Goal: Task Accomplishment & Management: Use online tool/utility

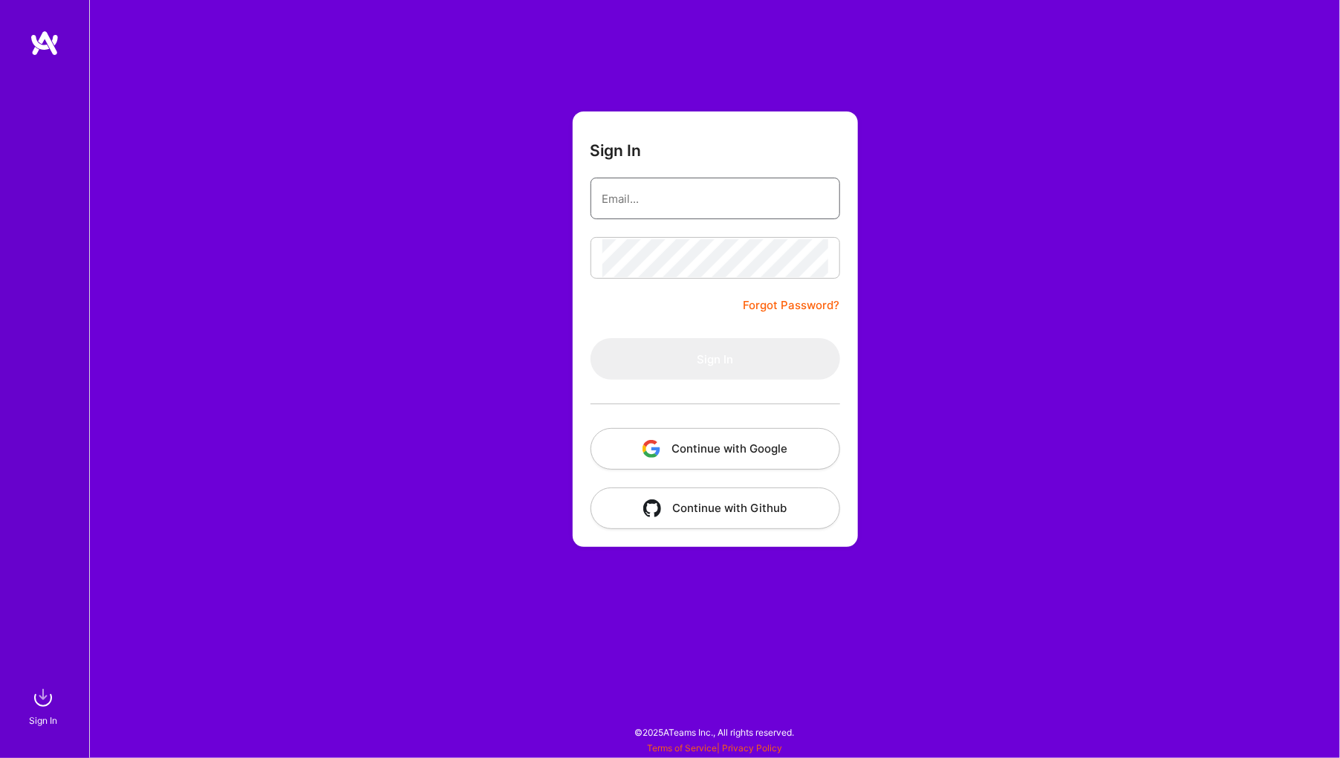
type input "[EMAIL_ADDRESS][DOMAIN_NAME]"
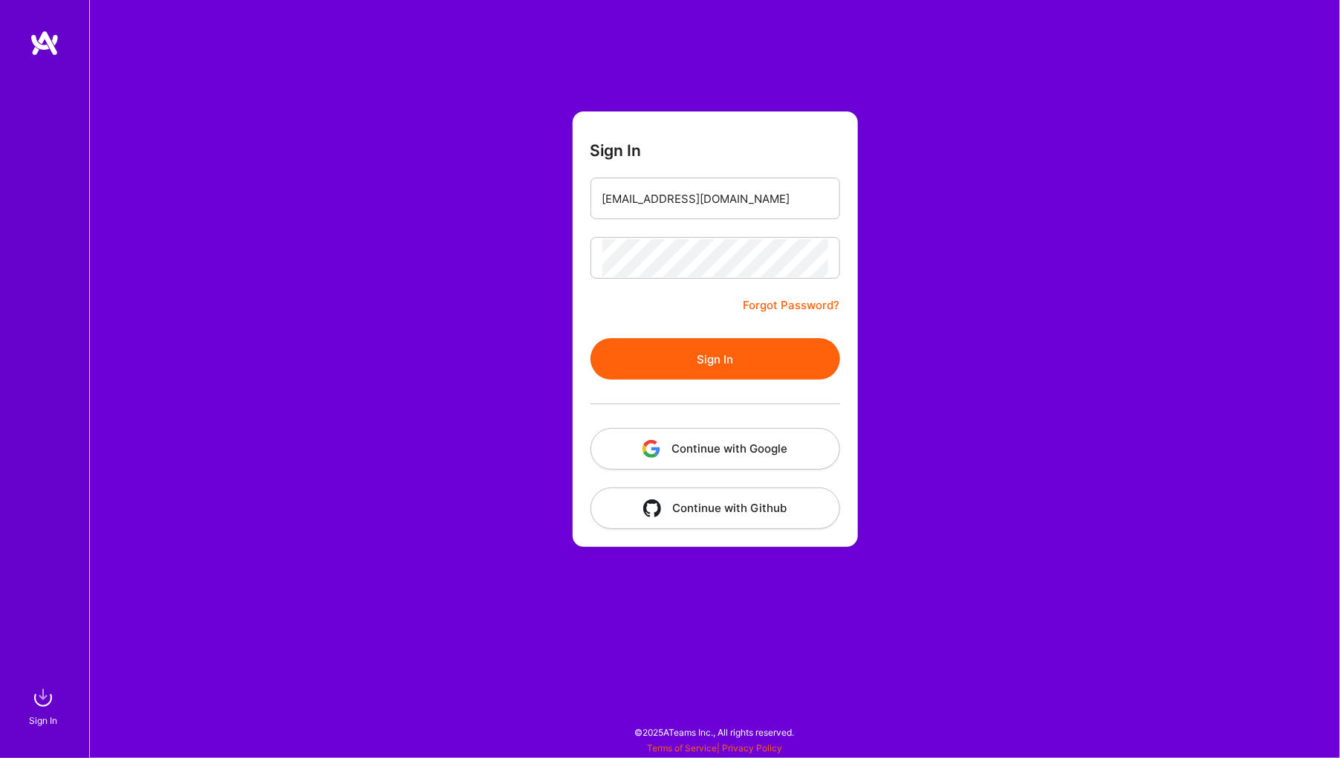
click at [749, 370] on button "Sign In" at bounding box center [716, 359] width 250 height 42
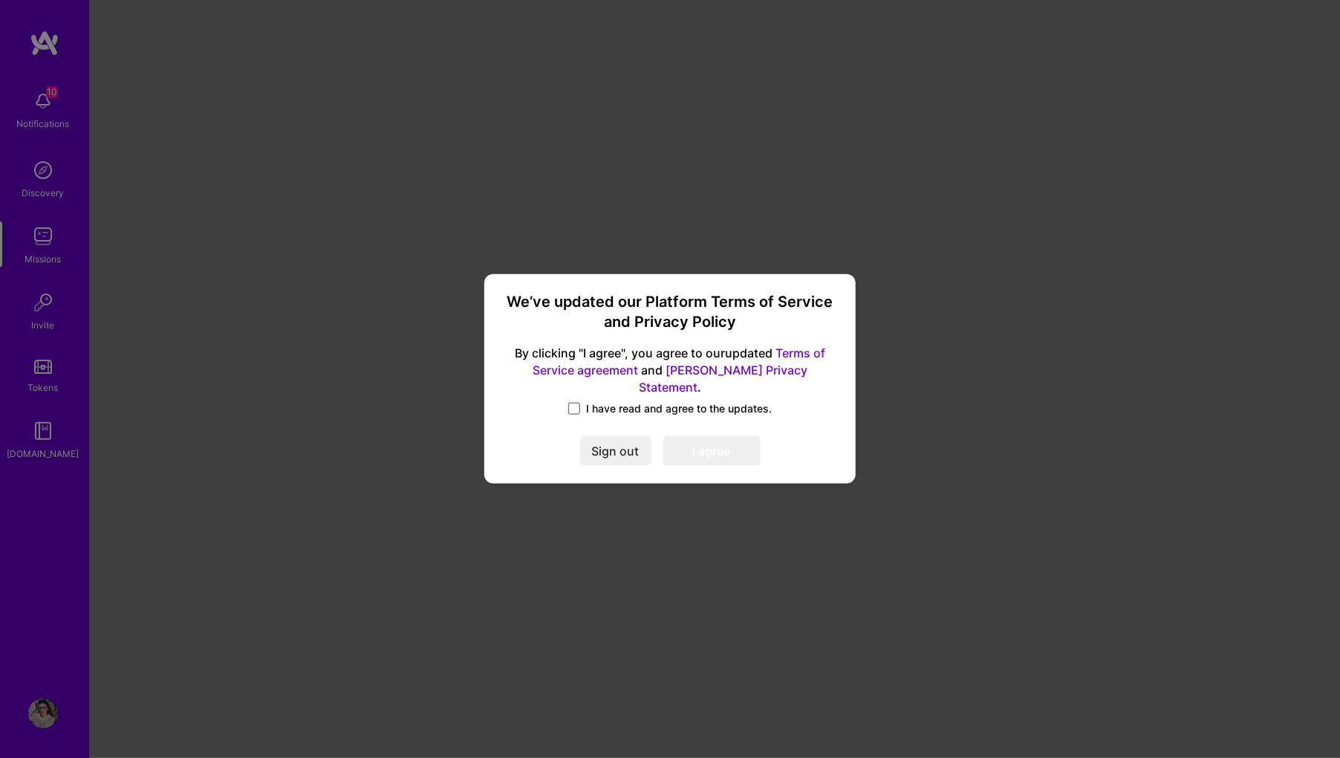
click at [570, 403] on span at bounding box center [574, 409] width 12 height 12
click at [0, 0] on input "I have read and agree to the updates." at bounding box center [0, 0] width 0 height 0
click at [704, 437] on button "I agree" at bounding box center [712, 452] width 97 height 30
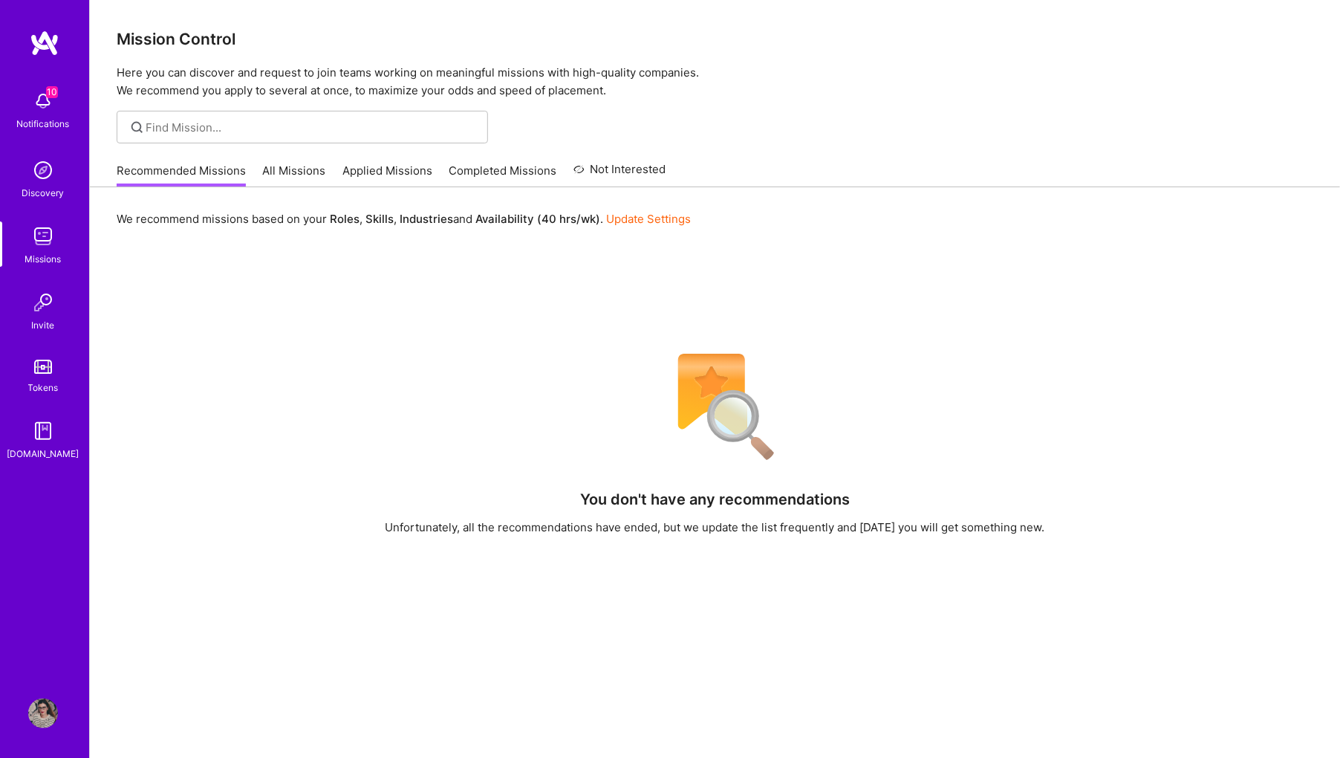
click at [48, 97] on span "10" at bounding box center [52, 92] width 12 height 12
click at [676, 201] on div "10 10 Notifications Discovery Missions Invite Tokens [DOMAIN_NAME] Profile Clos…" at bounding box center [670, 480] width 1340 height 961
click at [43, 233] on img at bounding box center [43, 236] width 30 height 30
click at [49, 242] on img at bounding box center [43, 236] width 30 height 30
click at [296, 166] on link "All Missions" at bounding box center [294, 175] width 63 height 25
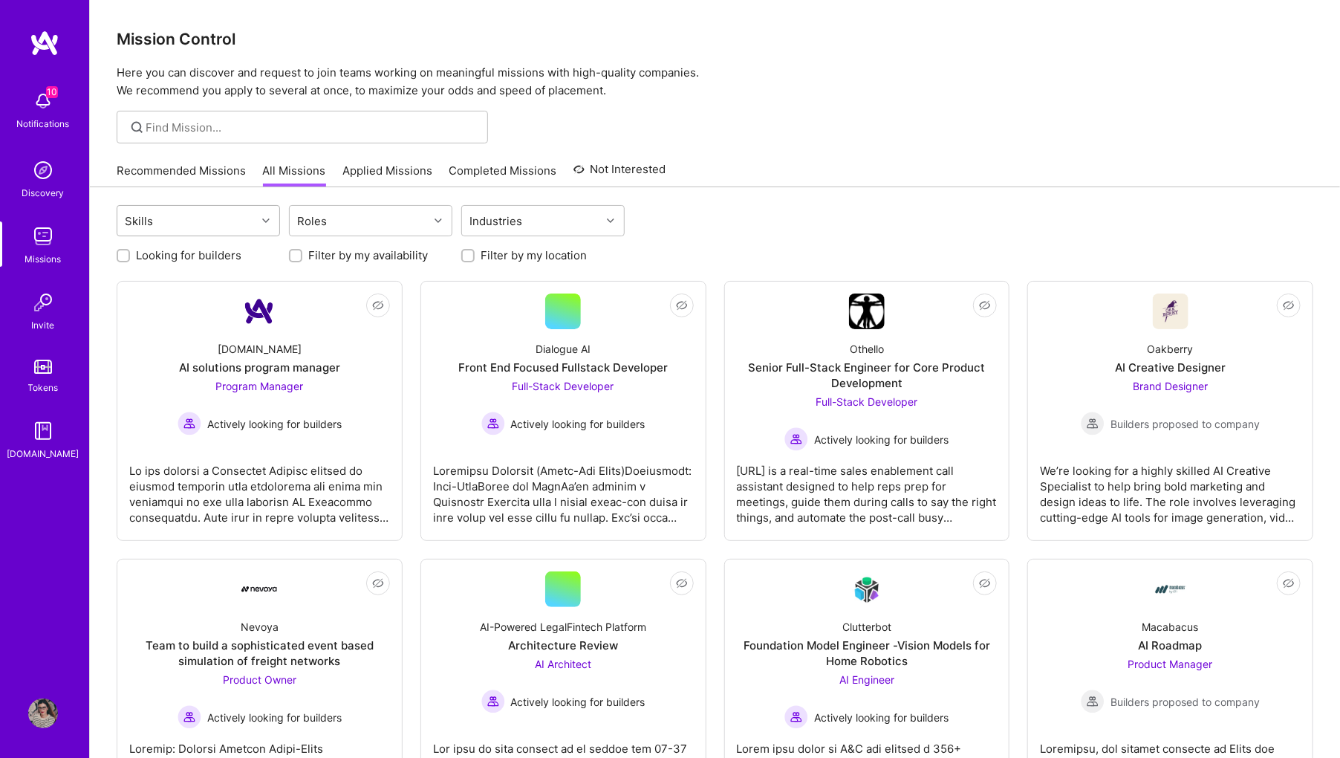
click at [270, 222] on div at bounding box center [267, 220] width 23 height 19
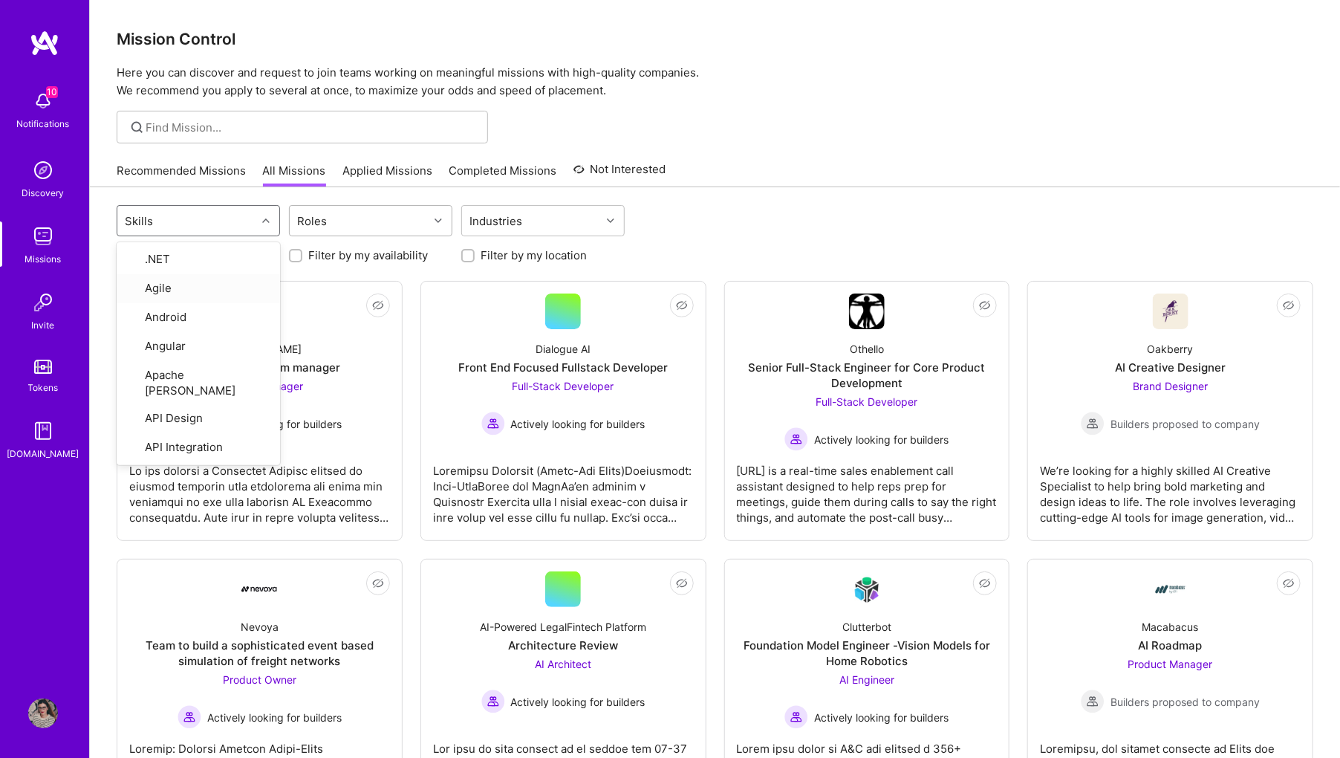
click at [351, 219] on div "Roles" at bounding box center [359, 221] width 139 height 30
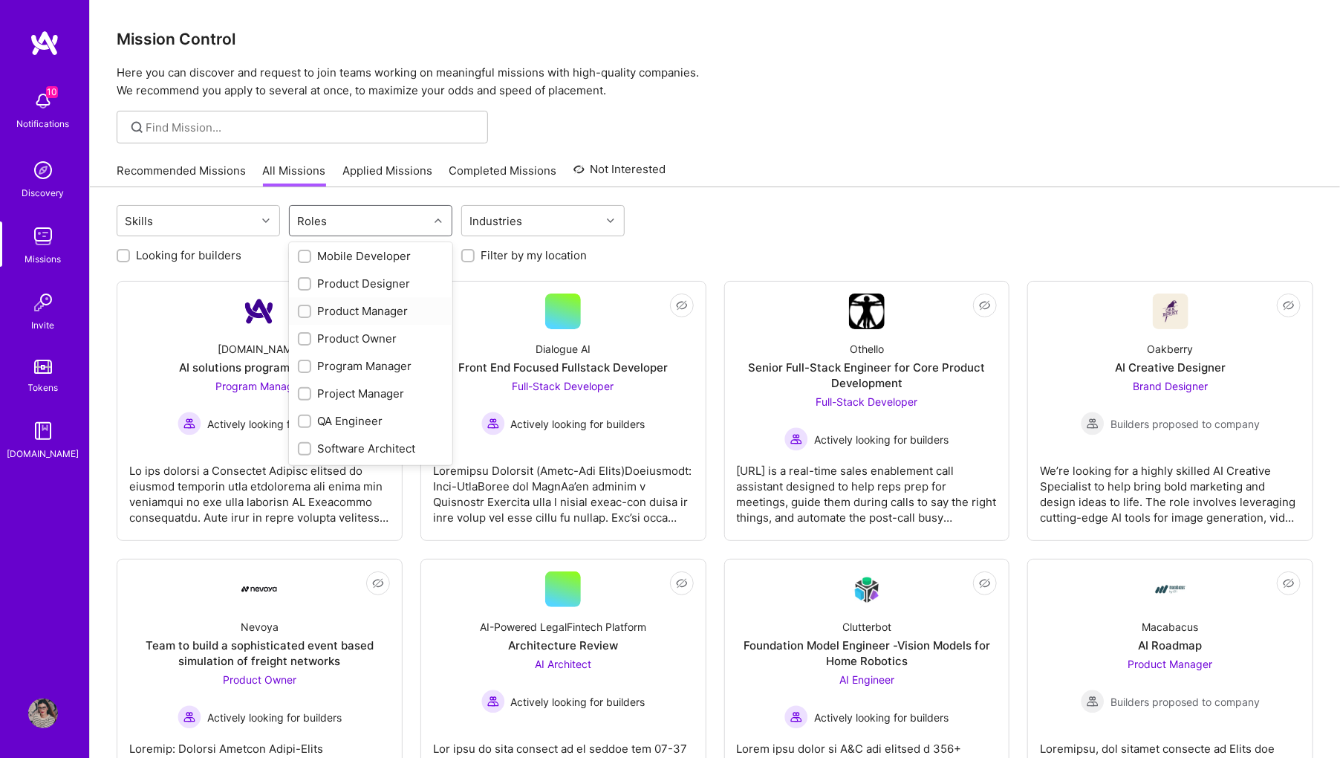
scroll to position [444, 0]
click at [401, 279] on div "Product Designer" at bounding box center [371, 282] width 146 height 16
checkbox input "true"
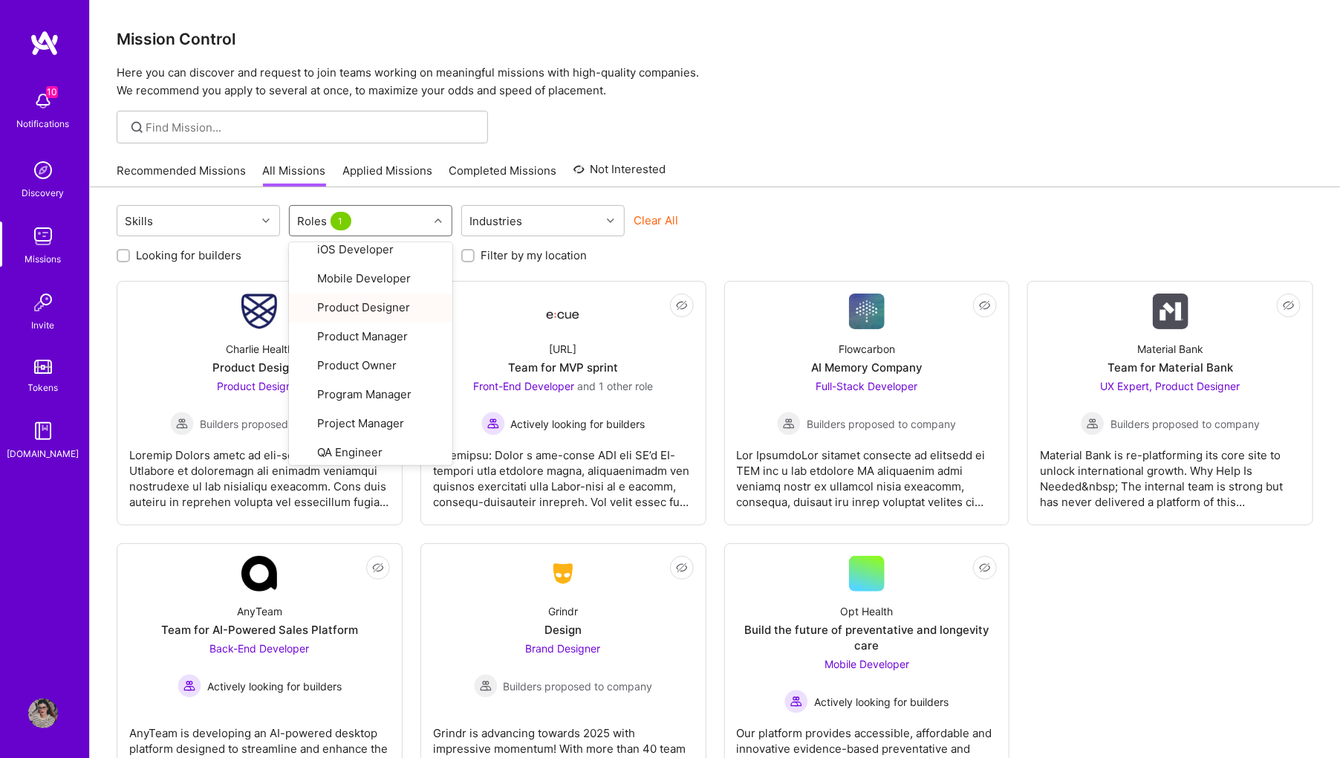
click at [798, 180] on div "Recommended Missions All Missions Applied Missions Completed Missions Not Inter…" at bounding box center [715, 171] width 1197 height 32
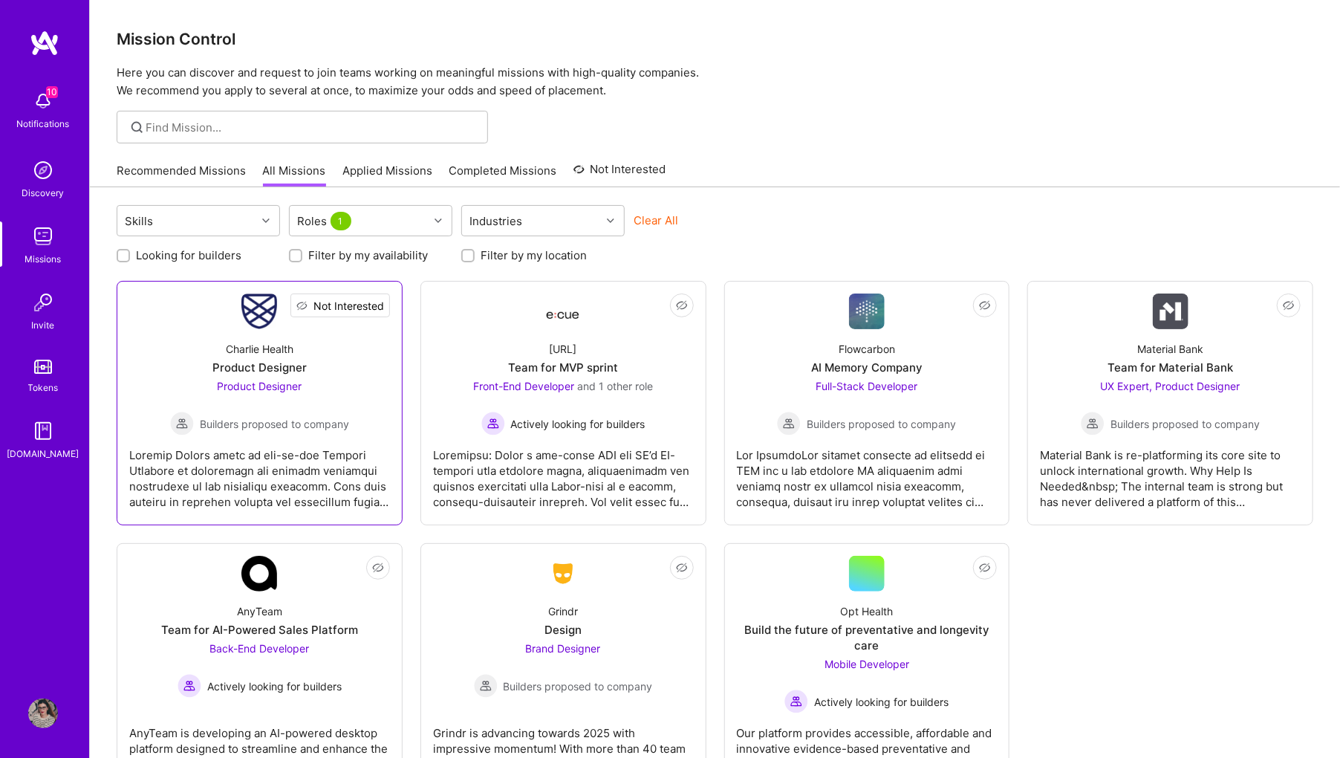
click at [374, 299] on span "Not Interested" at bounding box center [349, 306] width 71 height 16
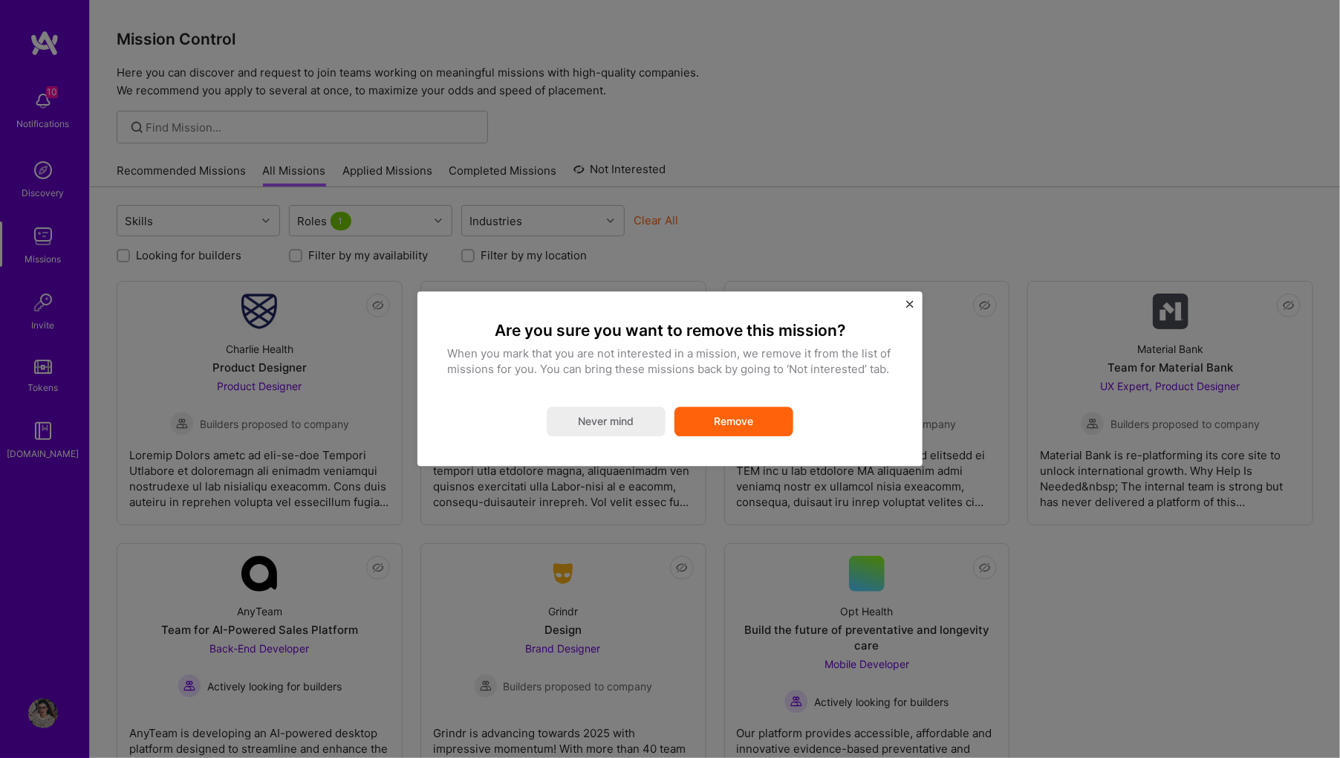
click at [913, 304] on img "Close" at bounding box center [909, 303] width 7 height 7
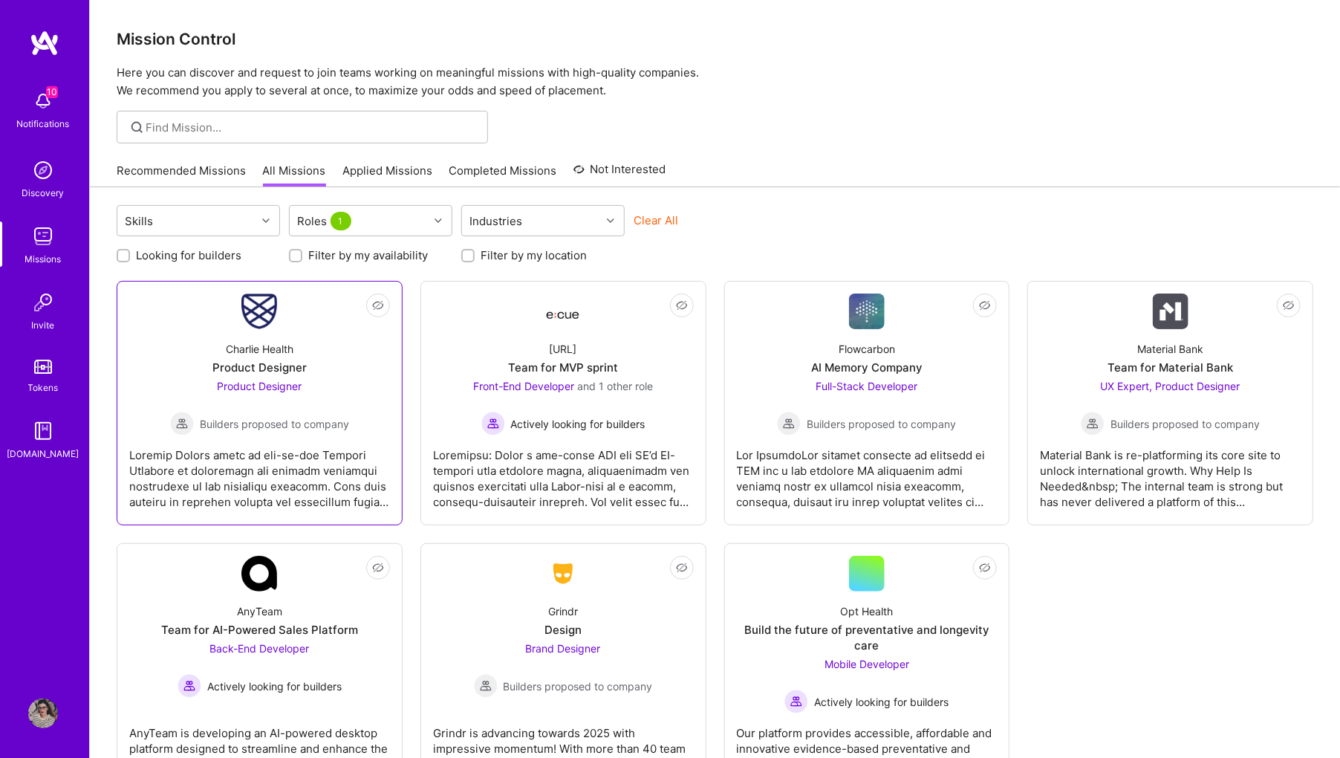
click at [274, 406] on div "Product Designer Builders proposed to company" at bounding box center [259, 406] width 179 height 57
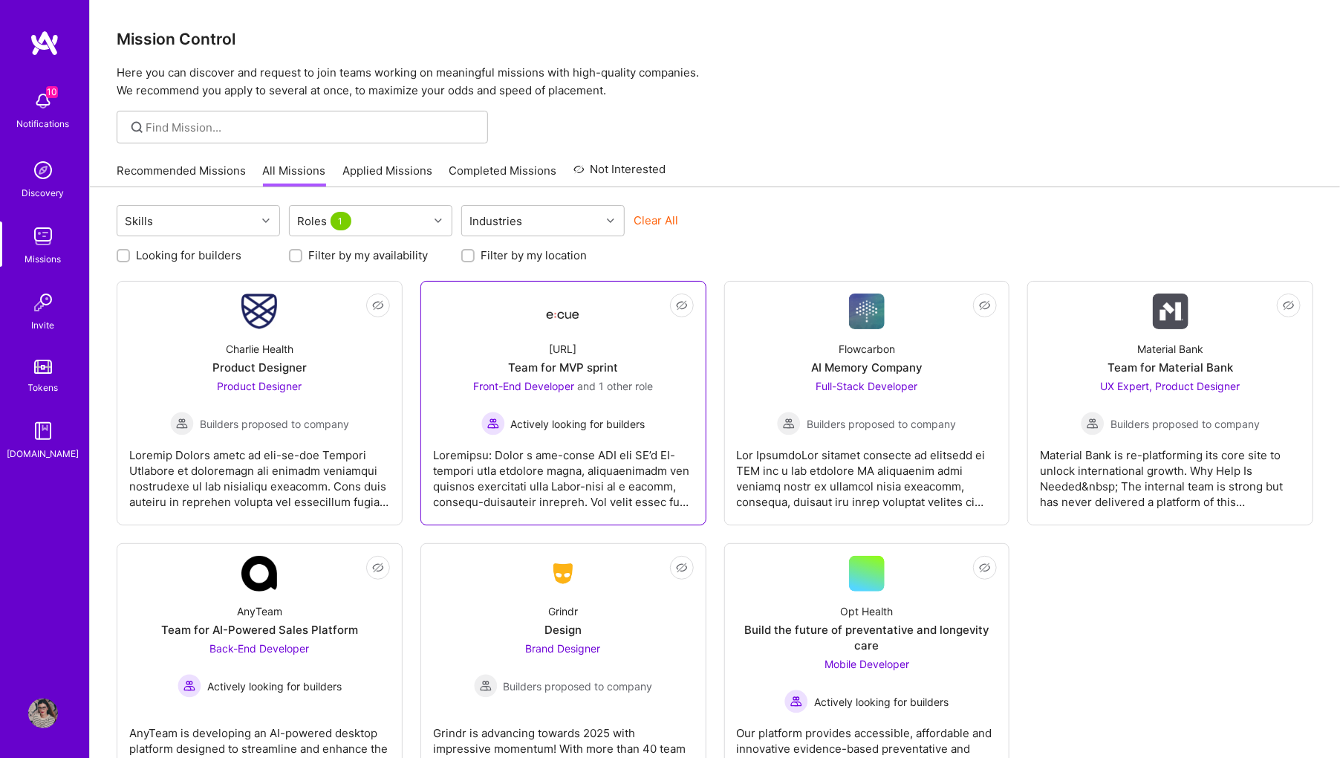
click at [598, 365] on div "Team for MVP sprint" at bounding box center [563, 368] width 110 height 16
